Goal: Communication & Community: Participate in discussion

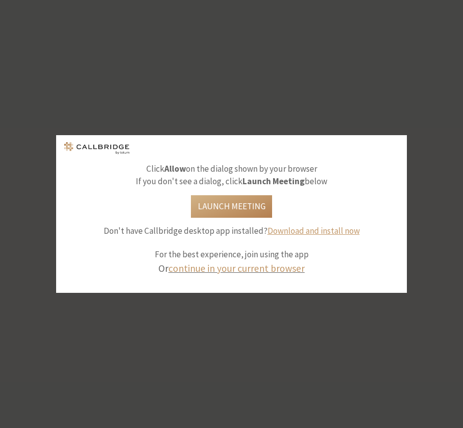
click at [19, 303] on div "Click Allow on the dialog shown by your browser If you don't see a dialog, clic…" at bounding box center [231, 214] width 463 height 428
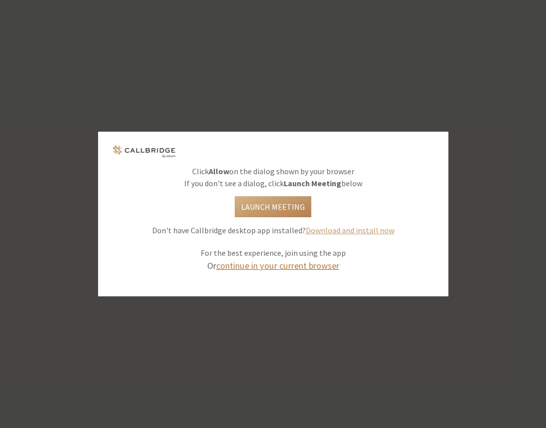
click at [278, 266] on link "continue in your current browser" at bounding box center [277, 266] width 123 height 12
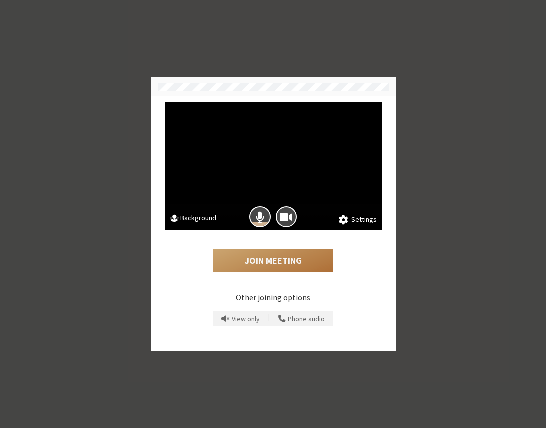
click at [258, 262] on button "Join Meeting" at bounding box center [273, 260] width 120 height 23
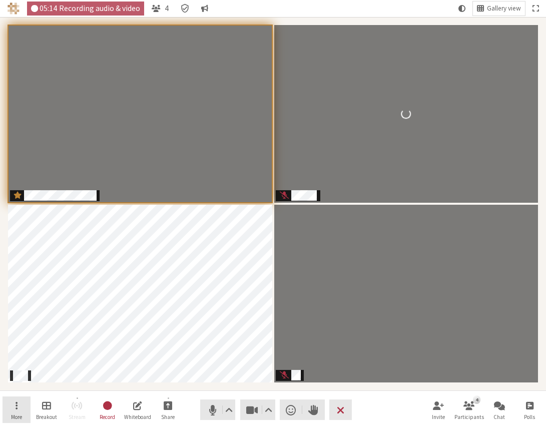
click at [17, 406] on span "Open menu" at bounding box center [17, 406] width 2 height 12
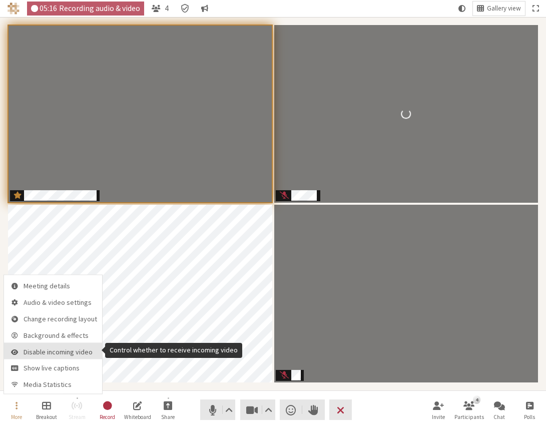
click at [53, 348] on span "Disable incoming video" at bounding box center [61, 352] width 74 height 8
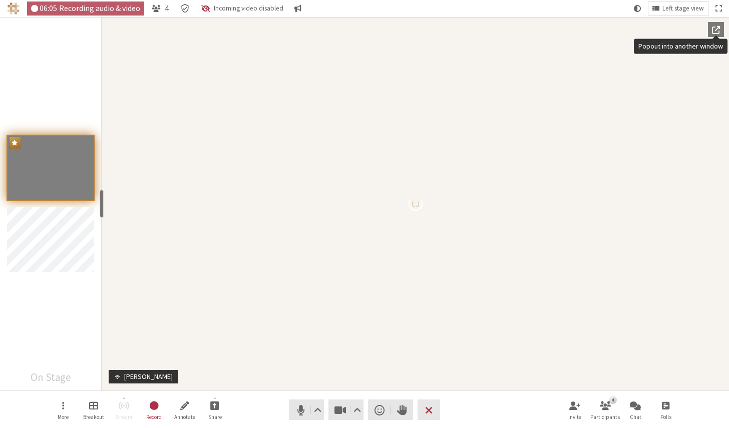
click at [462, 29] on span "Popout into another window" at bounding box center [716, 29] width 8 height 9
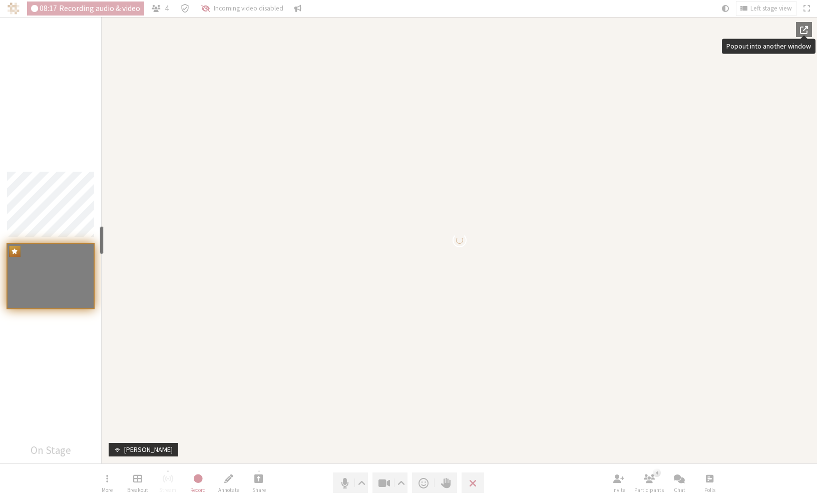
click at [462, 28] on span "Popout into another window" at bounding box center [804, 29] width 8 height 9
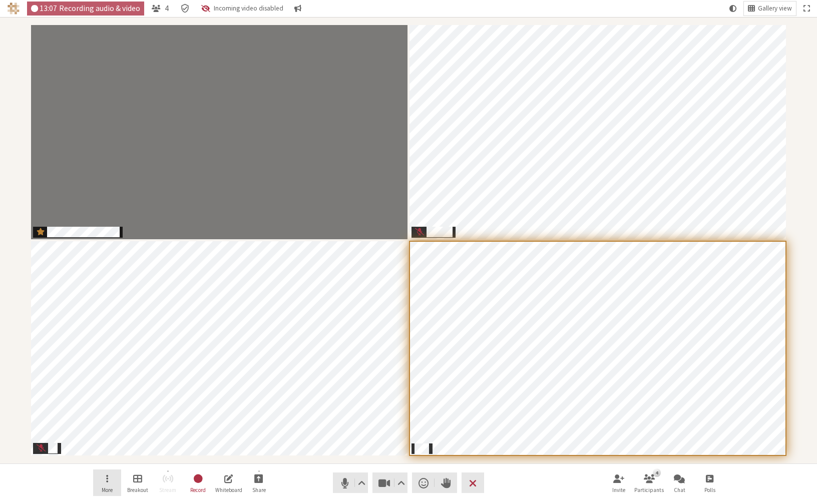
click at [106, 428] on span "Open menu" at bounding box center [107, 479] width 2 height 12
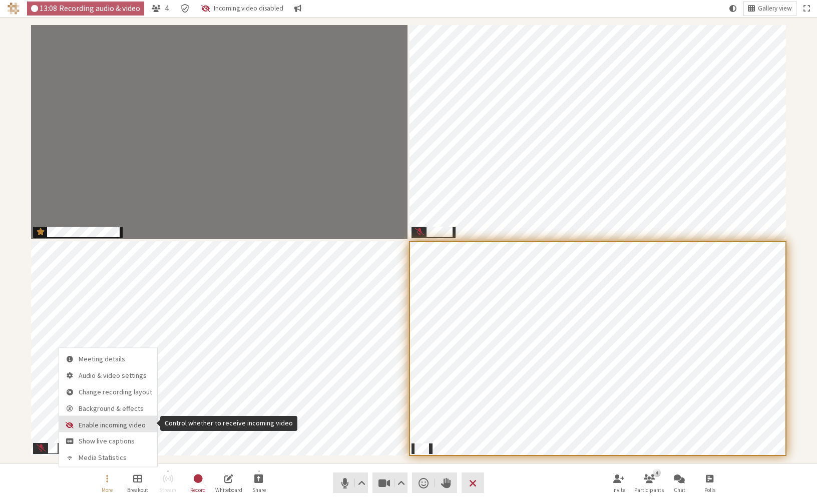
click at [97, 423] on span "Enable incoming video" at bounding box center [116, 425] width 74 height 8
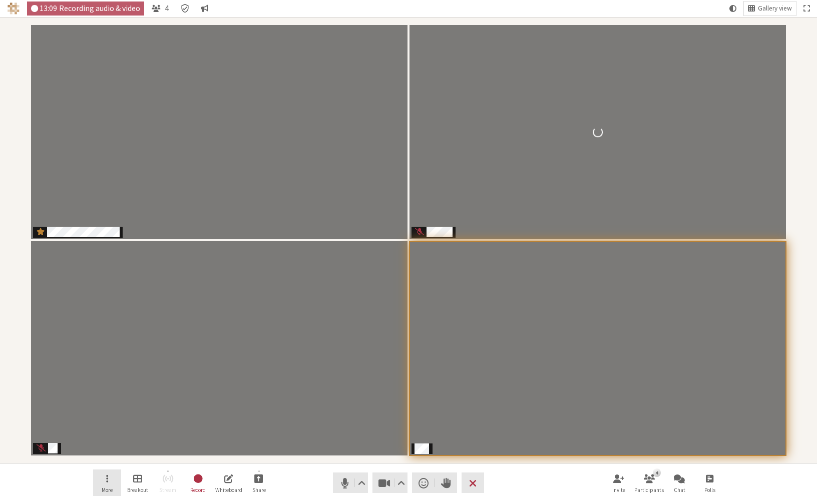
click at [109, 428] on button "More" at bounding box center [107, 483] width 28 height 27
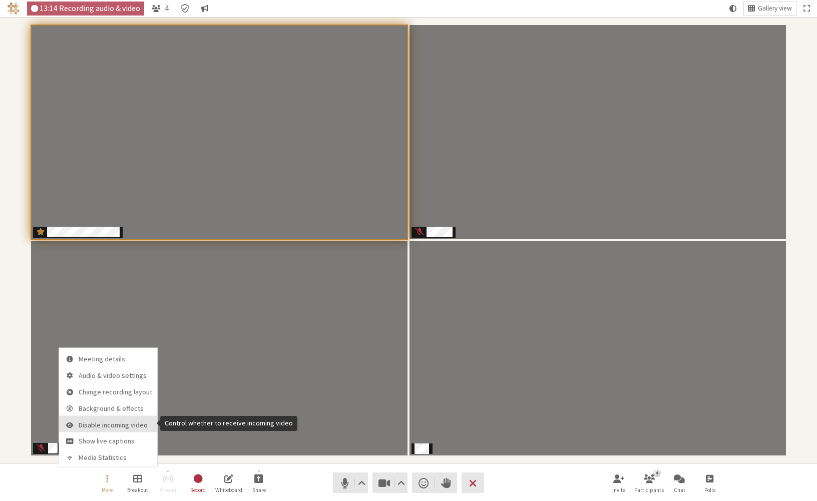
click at [114, 424] on span "Disable incoming video" at bounding box center [116, 425] width 74 height 8
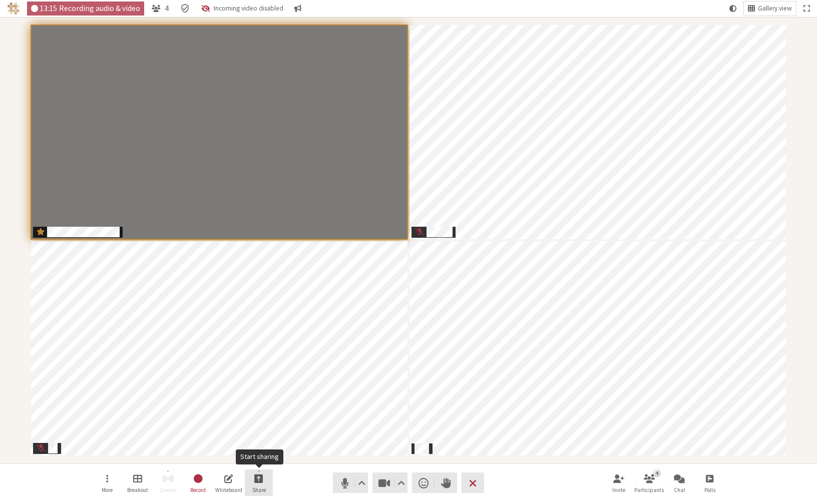
click at [263, 428] on span "Start sharing" at bounding box center [258, 479] width 9 height 12
click at [263, 428] on span "Share my screen" at bounding box center [266, 457] width 73 height 8
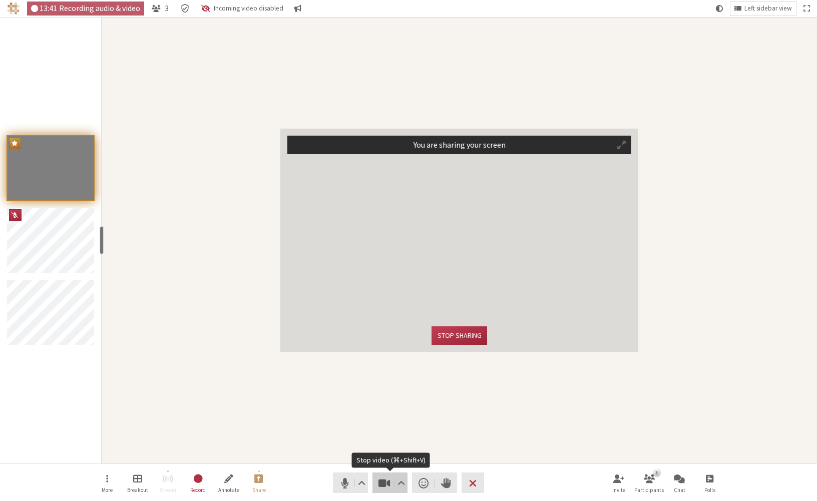
click at [380, 428] on span "Stop video (⌘+Shift+V)" at bounding box center [384, 483] width 14 height 14
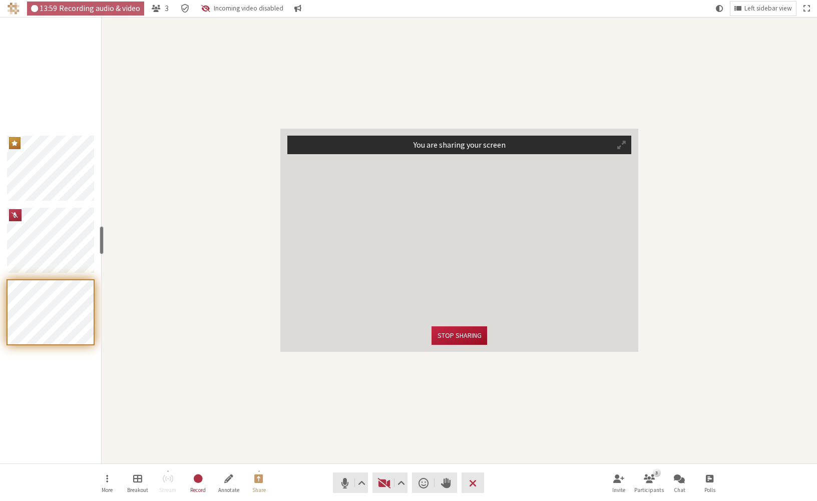
click at [461, 336] on button "Stop sharing" at bounding box center [459, 335] width 55 height 19
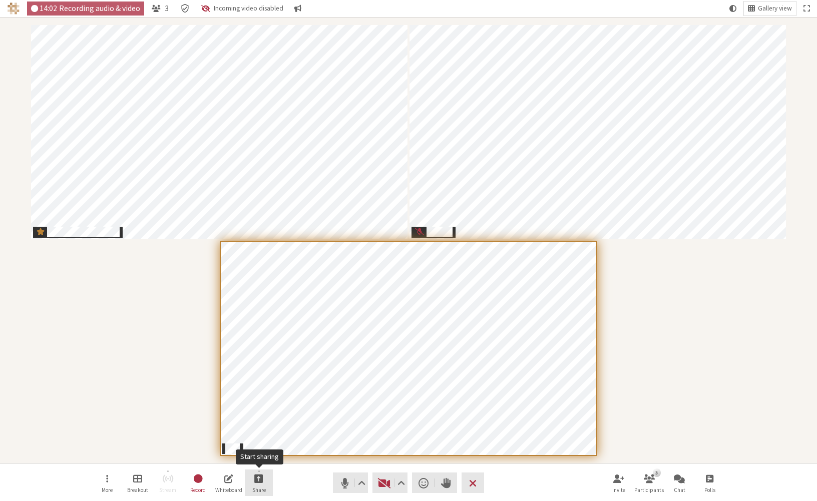
click at [261, 428] on span "Start sharing" at bounding box center [258, 479] width 9 height 12
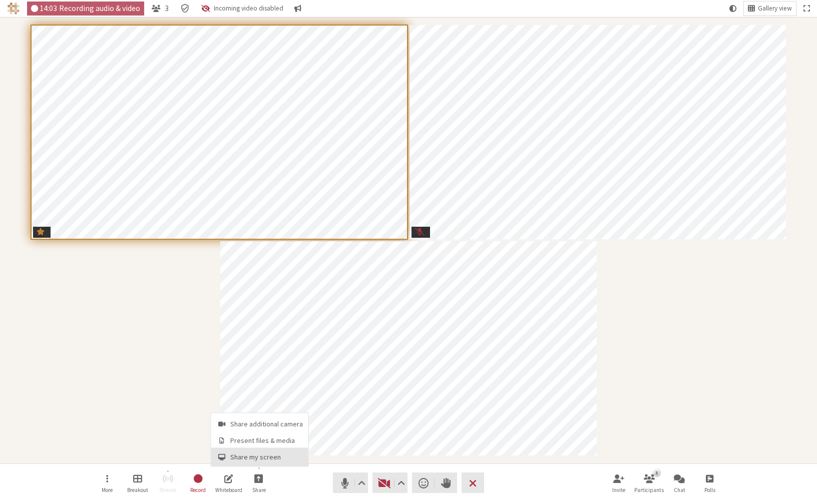
click at [262, 428] on span "Share my screen" at bounding box center [266, 457] width 73 height 8
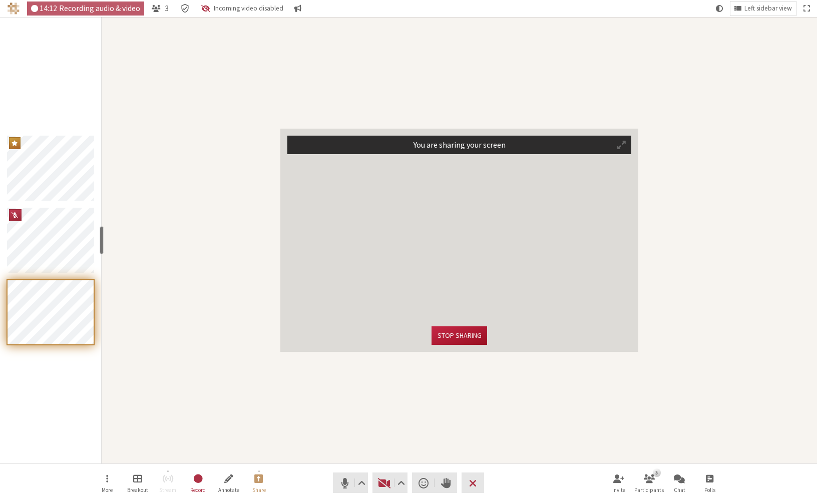
click at [451, 336] on button "Stop sharing" at bounding box center [459, 335] width 55 height 19
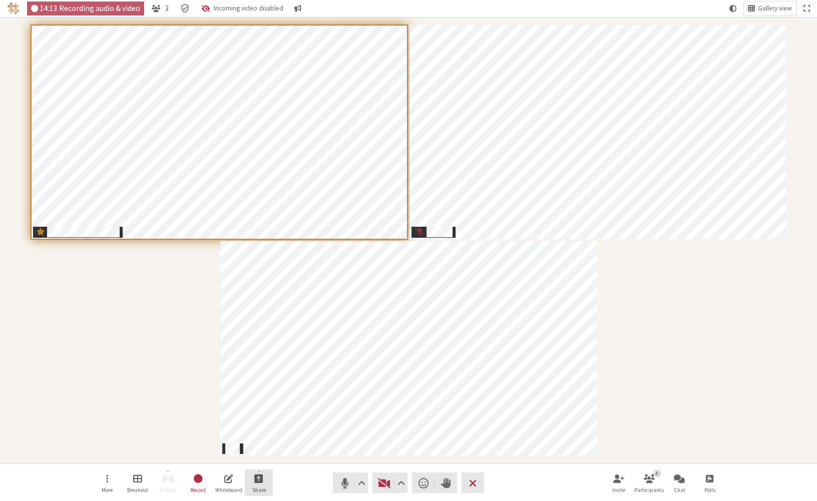
click at [248, 428] on button "Share" at bounding box center [259, 483] width 28 height 27
click at [254, 428] on button "Share my screen" at bounding box center [259, 457] width 97 height 18
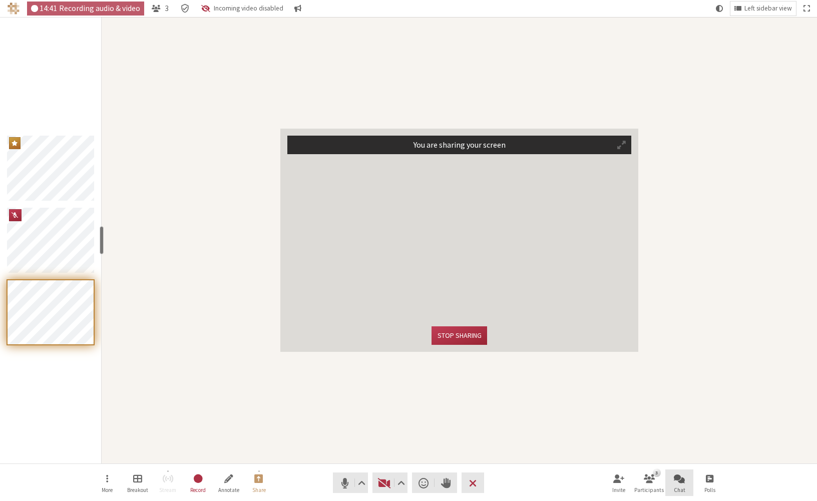
click at [462, 428] on span "Open chat" at bounding box center [679, 479] width 11 height 12
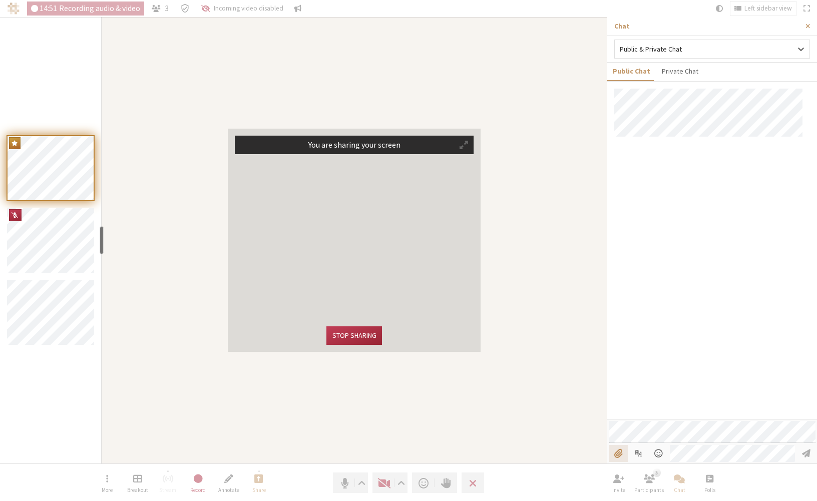
click at [462, 428] on input "File picker" at bounding box center [618, 453] width 19 height 17
type input "C:\fakepath\ClearCloudsVideo-300x300.png"
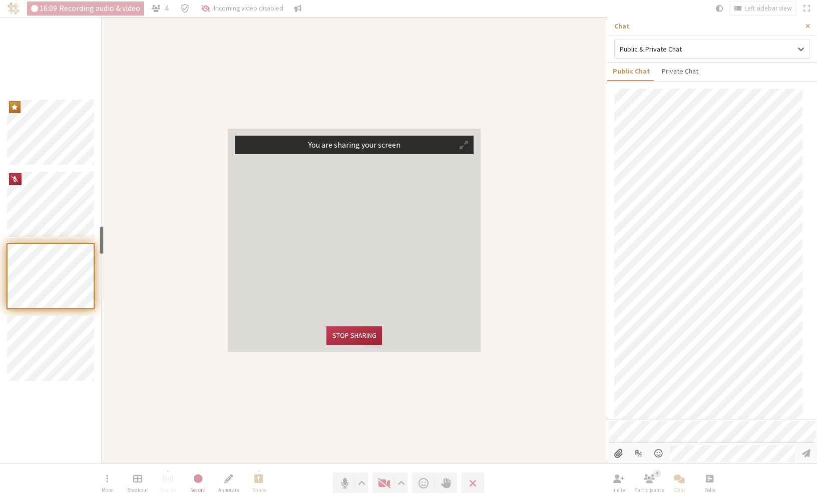
scroll to position [99, 0]
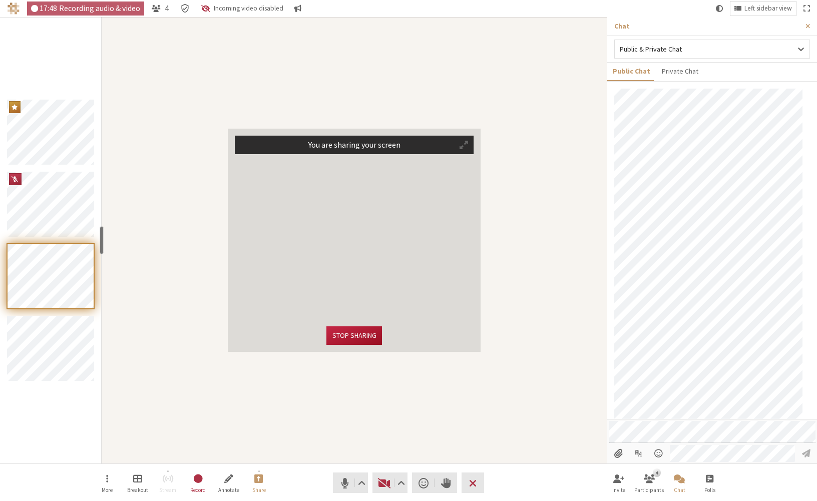
click at [348, 334] on button "Stop sharing" at bounding box center [353, 335] width 55 height 19
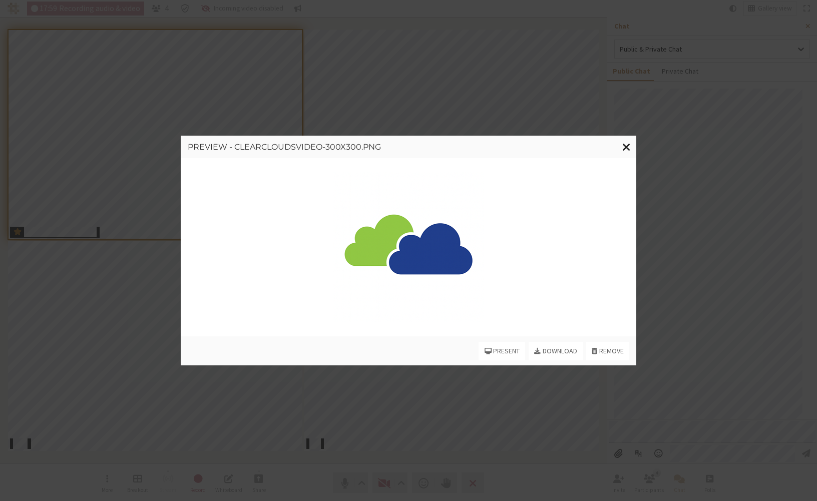
click at [462, 147] on button "Close modal" at bounding box center [627, 147] width 20 height 23
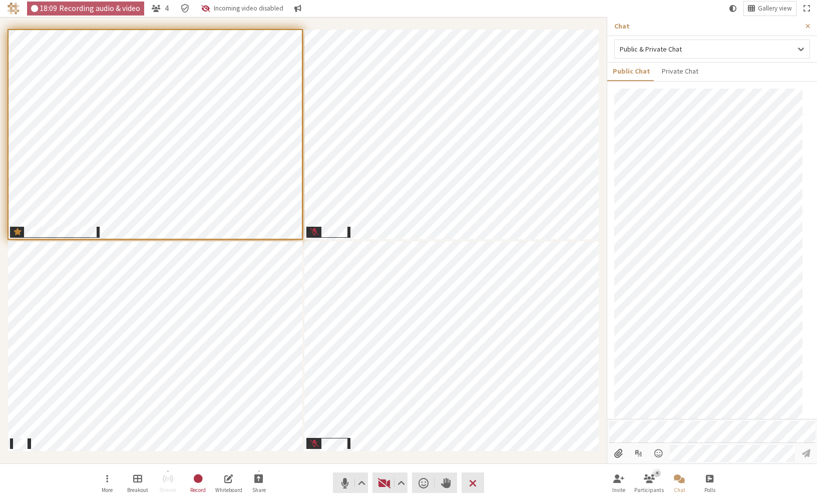
scroll to position [97, 0]
click at [462, 24] on span "Close sidebar" at bounding box center [808, 27] width 5 height 8
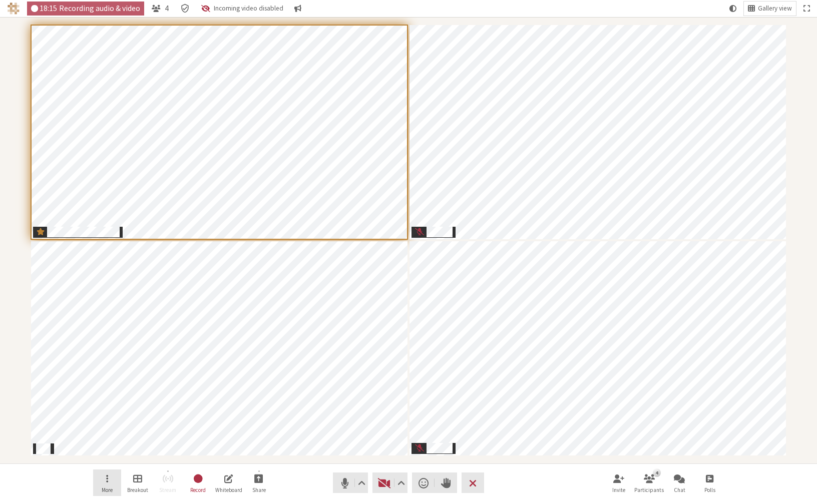
click at [109, 428] on button "More" at bounding box center [107, 483] width 28 height 27
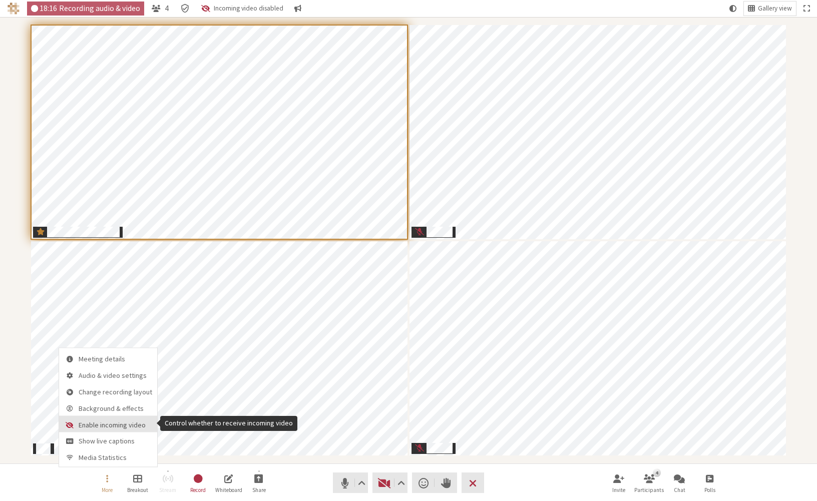
click at [106, 420] on button "Enable incoming video" at bounding box center [108, 424] width 98 height 17
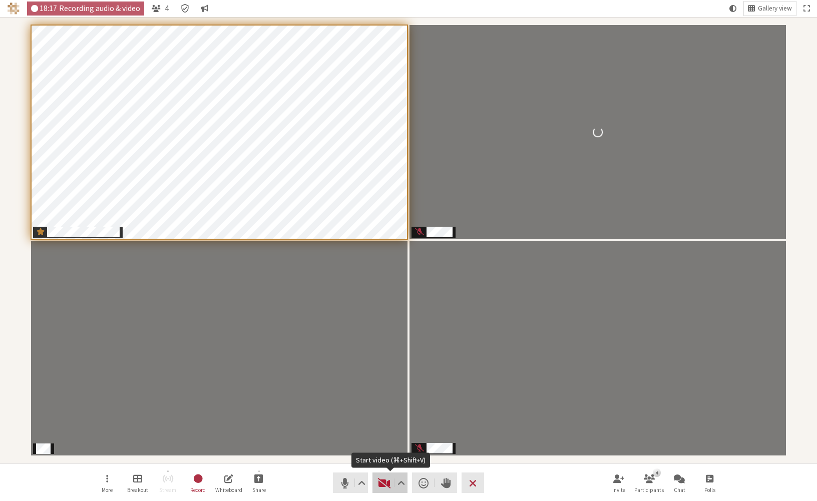
click at [391, 428] on span "Start video (⌘+Shift+V)" at bounding box center [384, 483] width 14 height 14
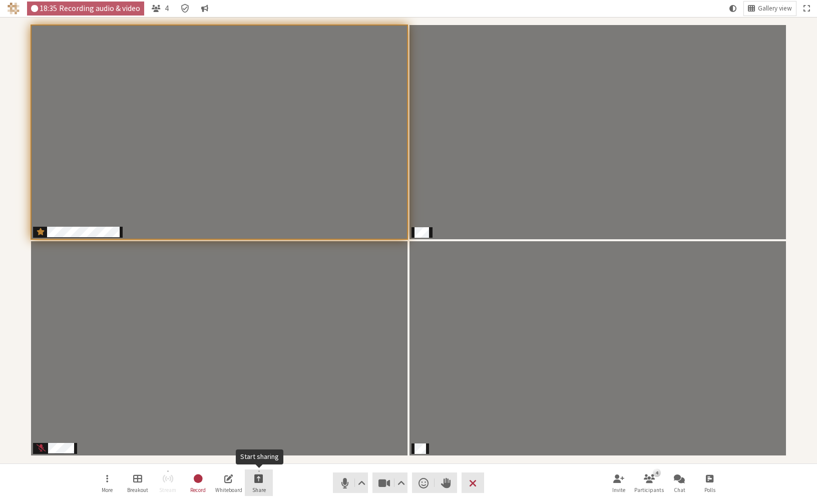
click at [263, 428] on span "Start sharing" at bounding box center [258, 479] width 9 height 12
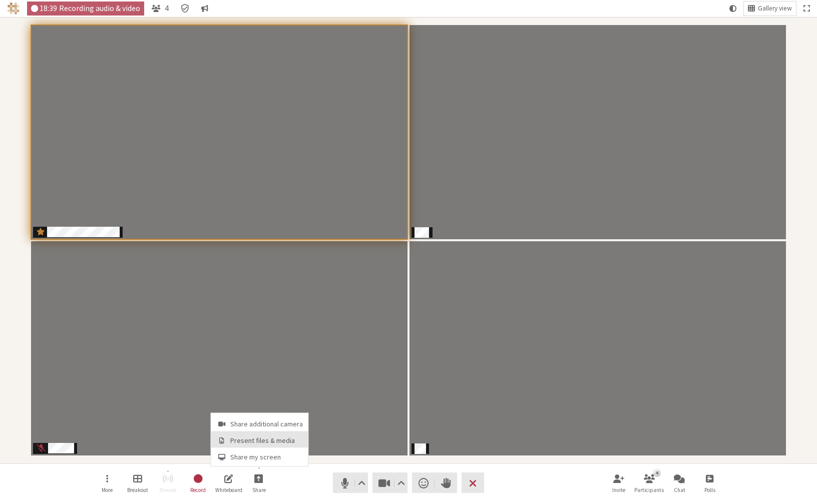
click at [264, 428] on span "Present files & media" at bounding box center [266, 441] width 73 height 8
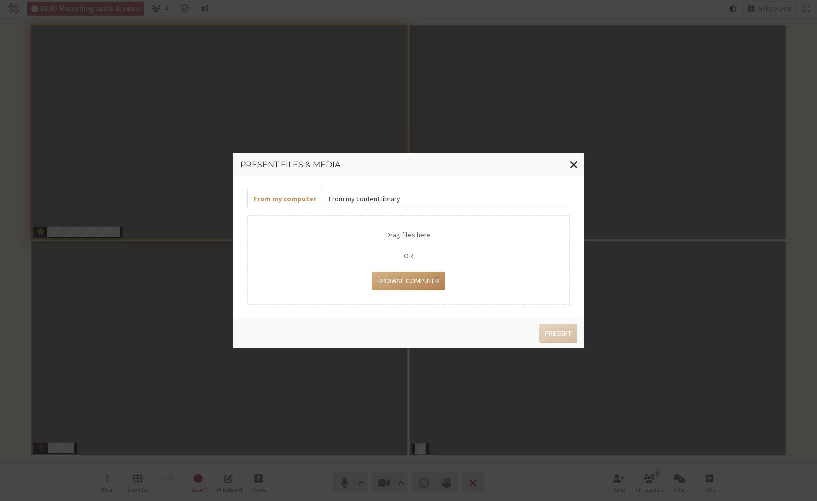
click at [374, 192] on button "From my content library" at bounding box center [364, 199] width 84 height 19
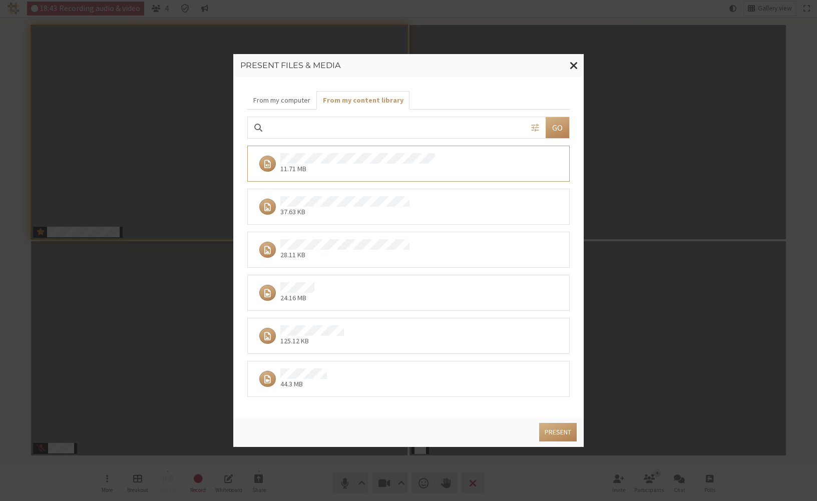
click at [348, 294] on div "24.16 MB" at bounding box center [405, 292] width 300 height 21
click at [462, 427] on button "Present" at bounding box center [558, 432] width 38 height 19
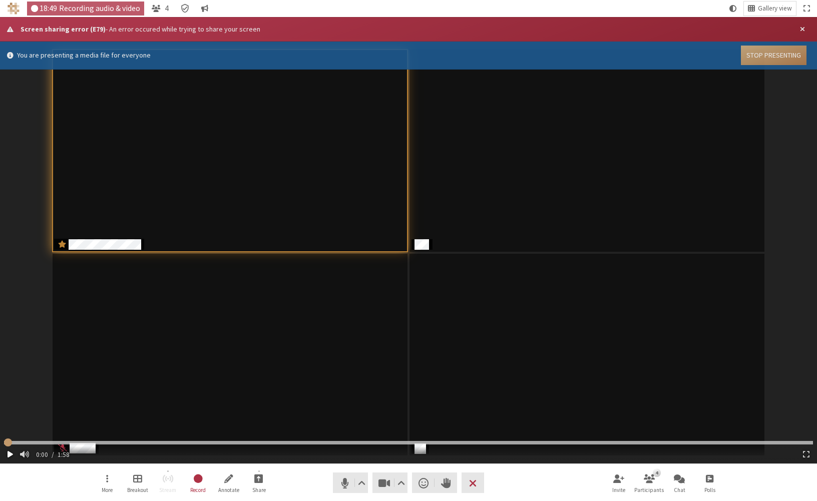
click at [13, 428] on span "button" at bounding box center [11, 454] width 6 height 8
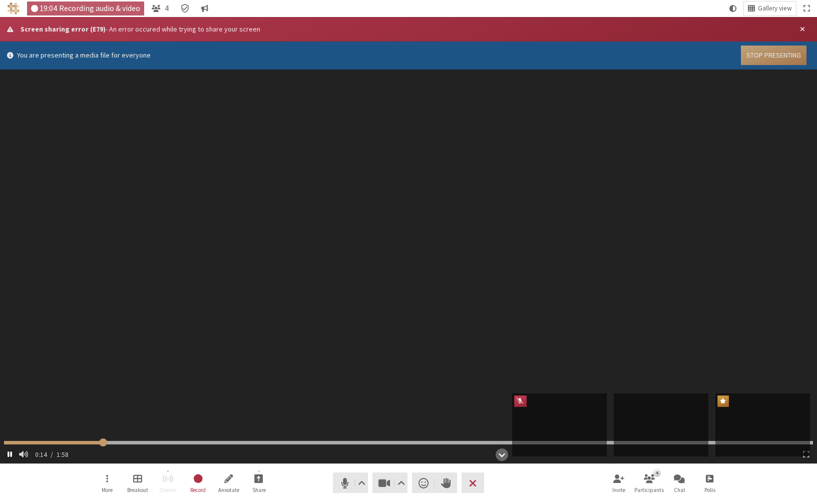
click at [10, 428] on span "Media file" at bounding box center [10, 454] width 5 height 8
type input "14.6316532940066"
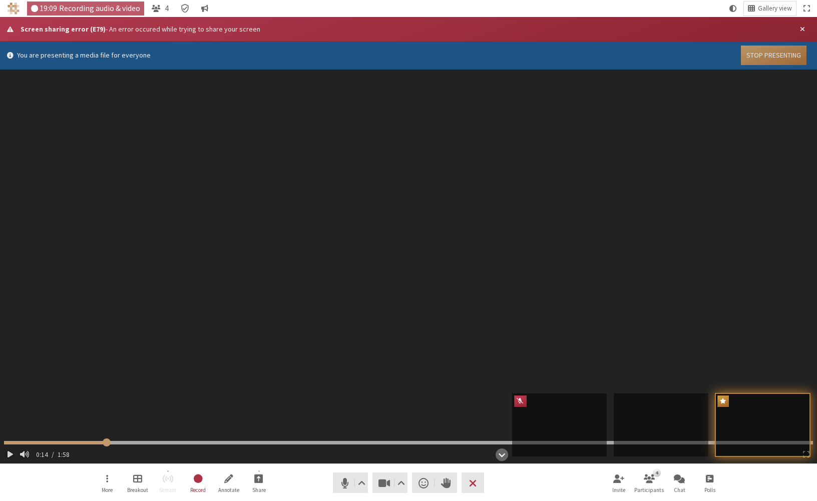
click at [462, 52] on button "Stop Presenting" at bounding box center [774, 56] width 66 height 20
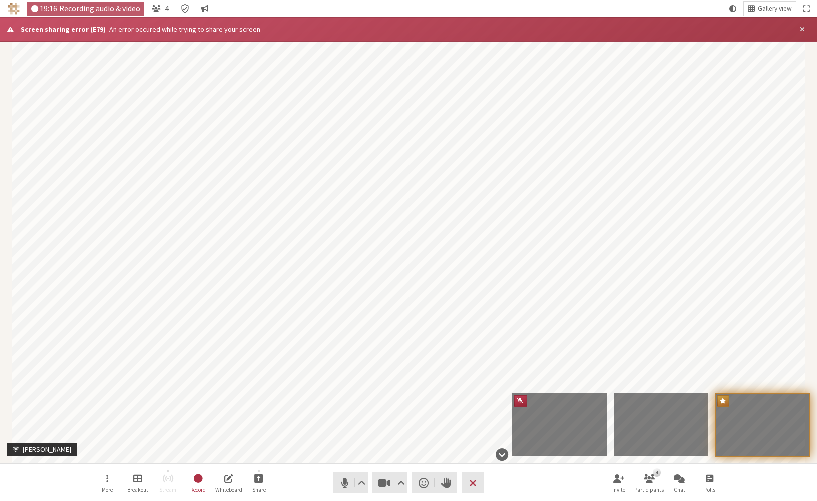
click at [462, 28] on span "Close alert" at bounding box center [802, 30] width 5 height 8
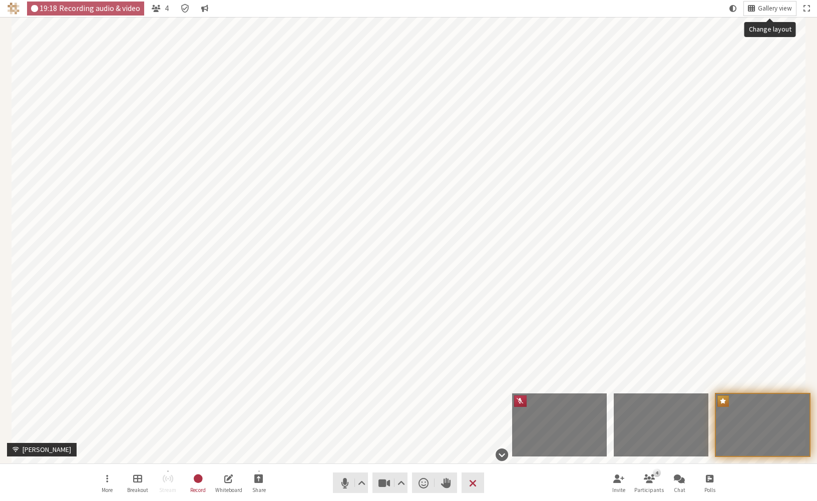
click at [462, 10] on span "Gallery view" at bounding box center [775, 9] width 34 height 8
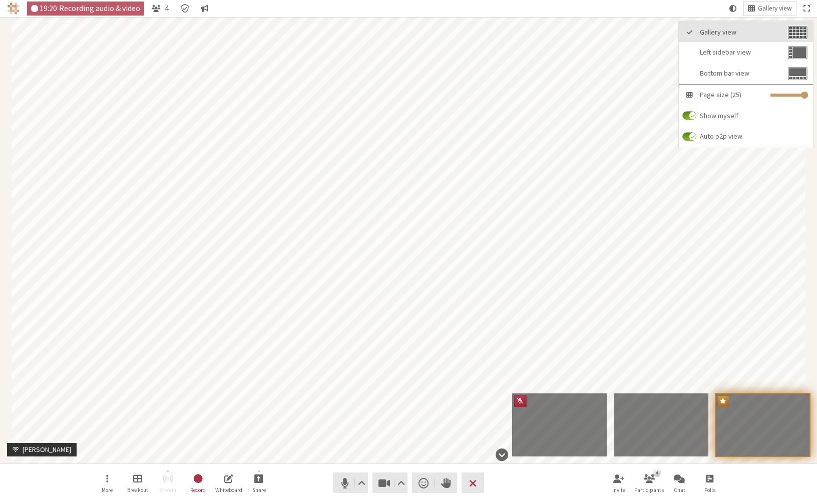
click at [462, 30] on span "Gallery view" at bounding box center [743, 33] width 86 height 8
click at [462, 6] on span "Gallery view" at bounding box center [775, 9] width 34 height 8
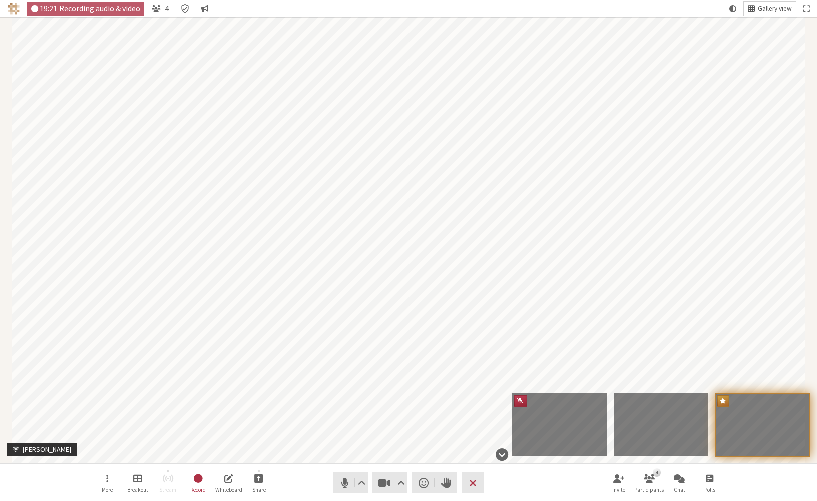
click at [462, 6] on span "Gallery view" at bounding box center [775, 9] width 34 height 8
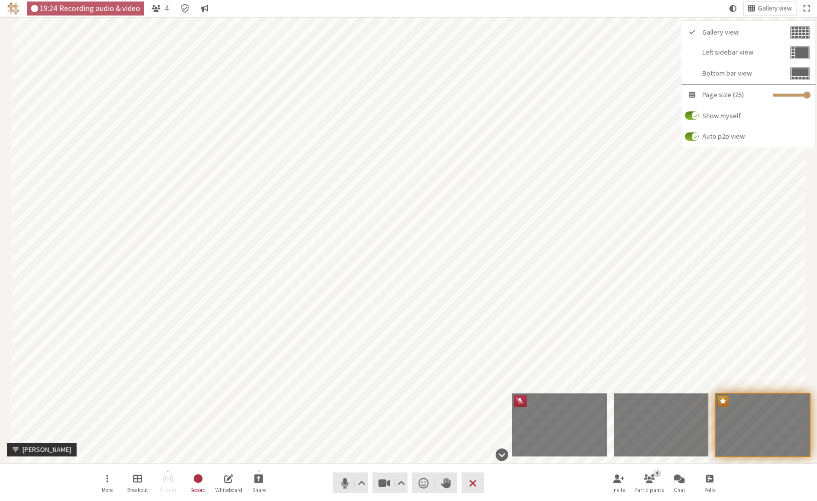
click at [462, 7] on nav "19:24 Recording audio & video 4 Gallery view" at bounding box center [408, 8] width 817 height 17
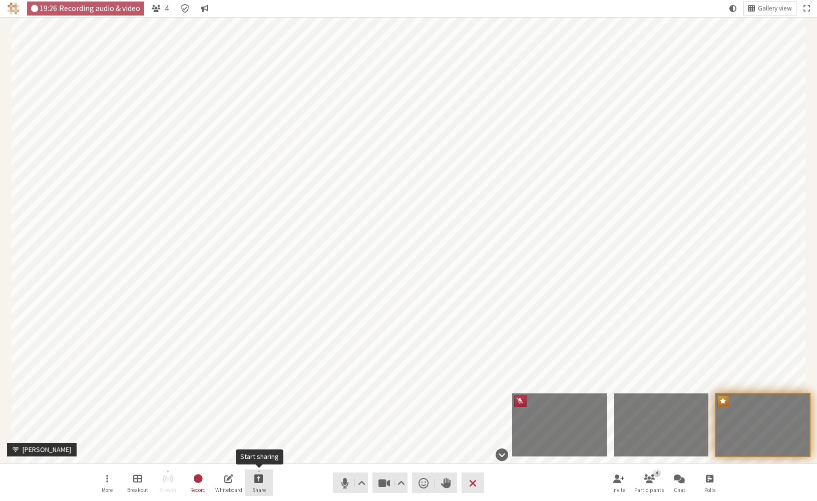
click at [259, 428] on span "Start sharing" at bounding box center [258, 479] width 9 height 12
click at [256, 428] on span "Present files & media" at bounding box center [266, 441] width 73 height 8
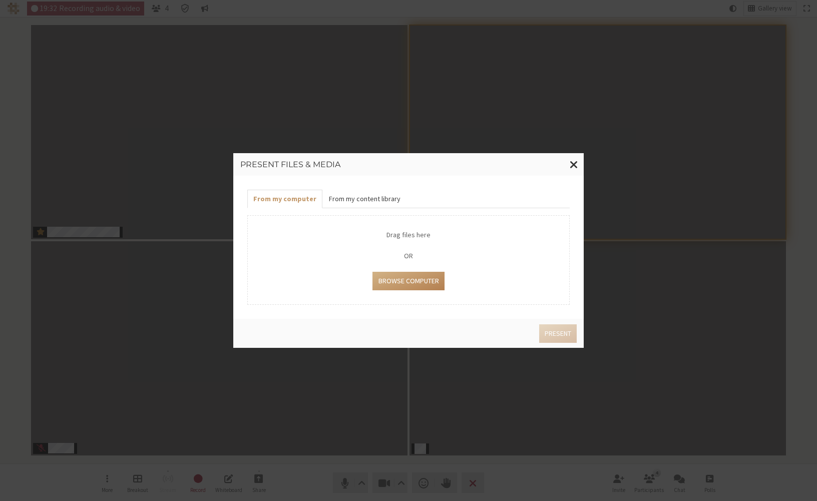
click at [348, 202] on button "From my content library" at bounding box center [364, 199] width 84 height 19
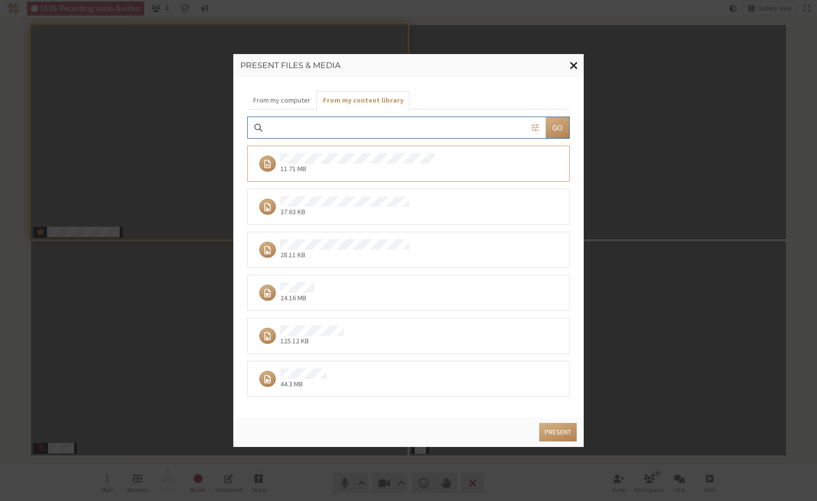
click at [462, 64] on button "Close modal" at bounding box center [574, 65] width 20 height 23
